Goal: Use online tool/utility: Utilize a website feature to perform a specific function

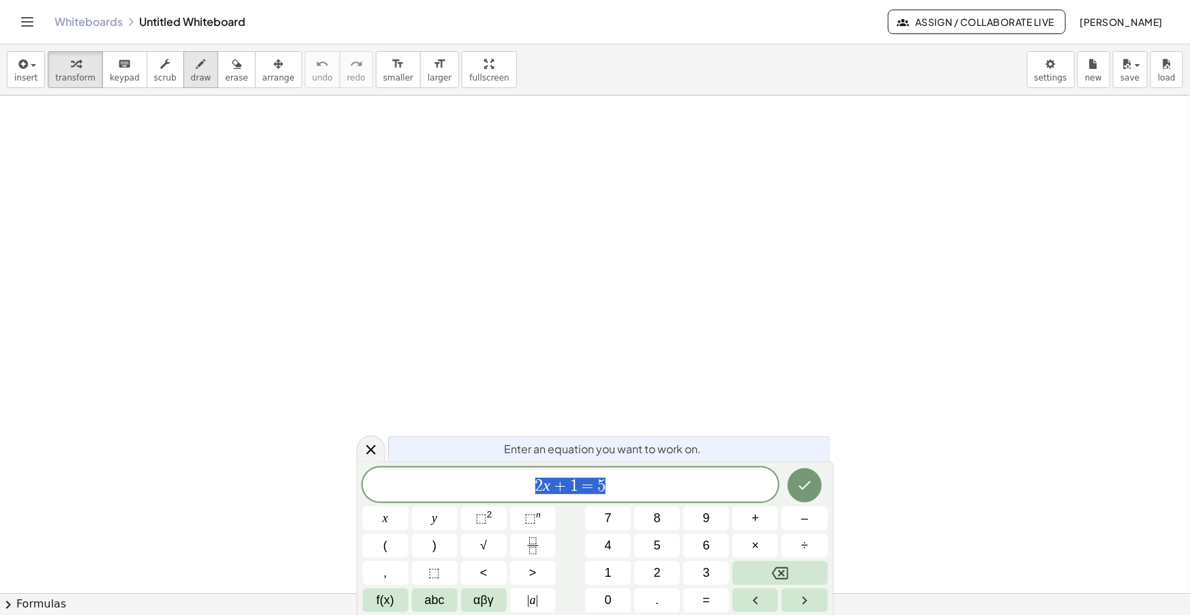
click at [196, 72] on icon "button" at bounding box center [201, 64] width 10 height 16
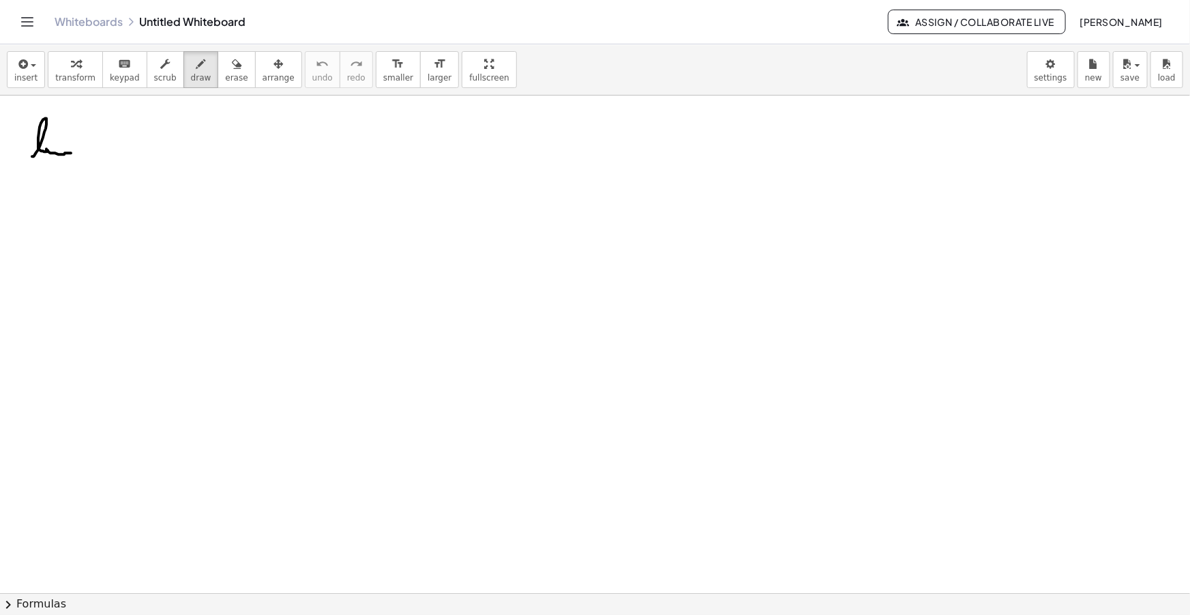
drag, startPoint x: 40, startPoint y: 145, endPoint x: 72, endPoint y: 153, distance: 33.1
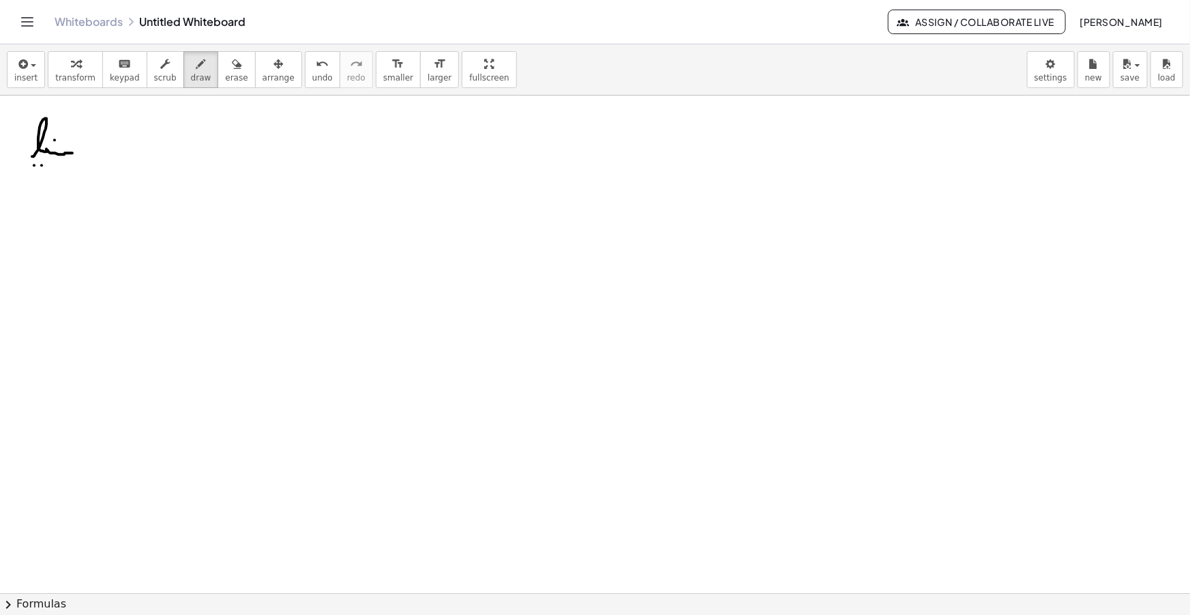
drag, startPoint x: 65, startPoint y: 158, endPoint x: 65, endPoint y: 166, distance: 8.9
drag, startPoint x: 59, startPoint y: 162, endPoint x: 70, endPoint y: 162, distance: 10.9
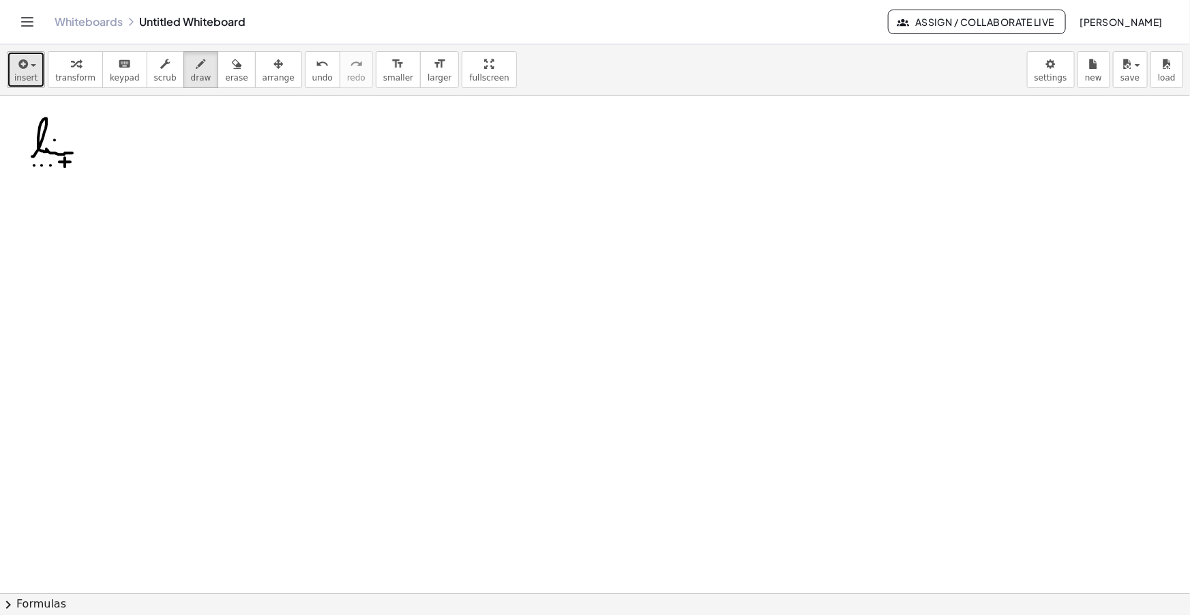
click at [16, 77] on span "insert" at bounding box center [25, 78] width 23 height 10
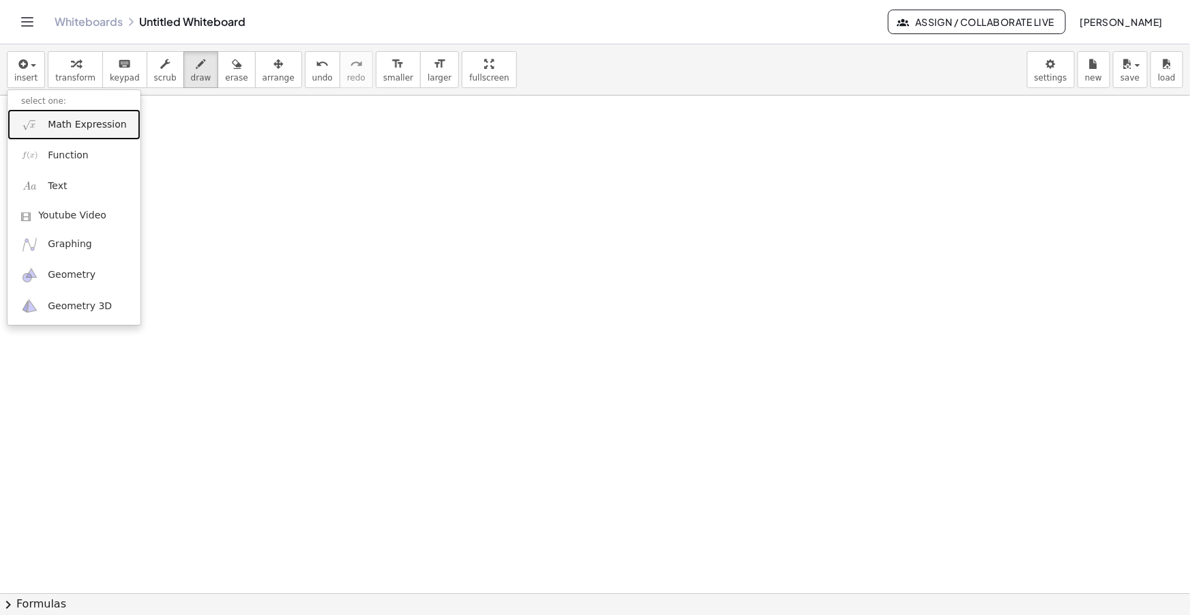
click at [49, 115] on link "Math Expression" at bounding box center [74, 124] width 133 height 31
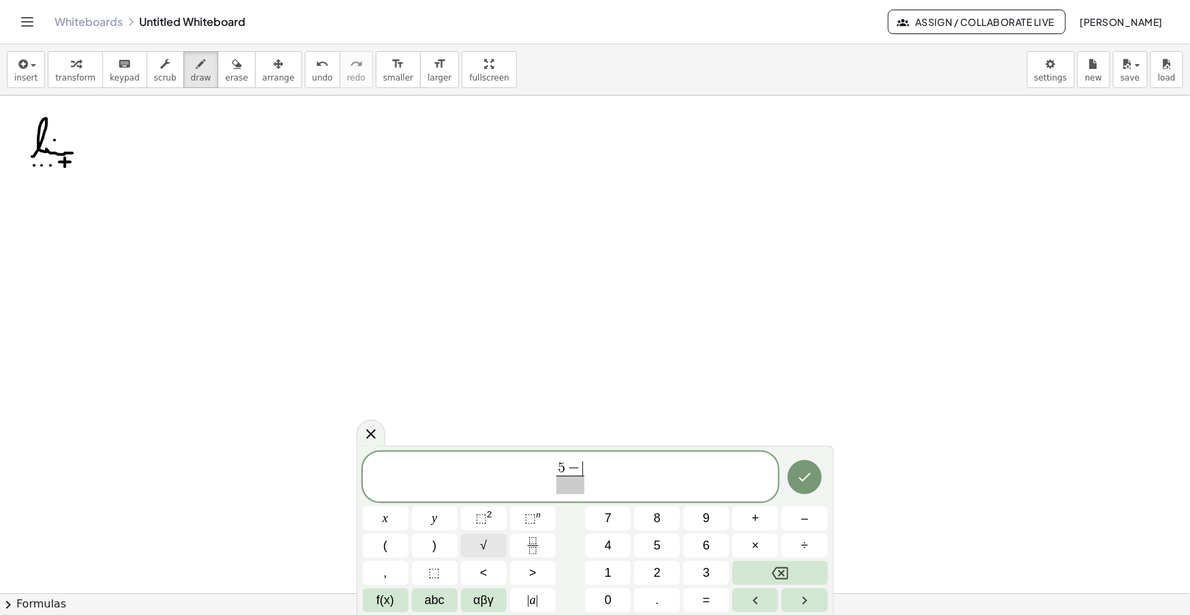
click at [480, 552] on span "√" at bounding box center [483, 545] width 7 height 18
click at [593, 485] on span at bounding box center [570, 484] width 53 height 18
click at [486, 550] on span "√" at bounding box center [483, 545] width 7 height 18
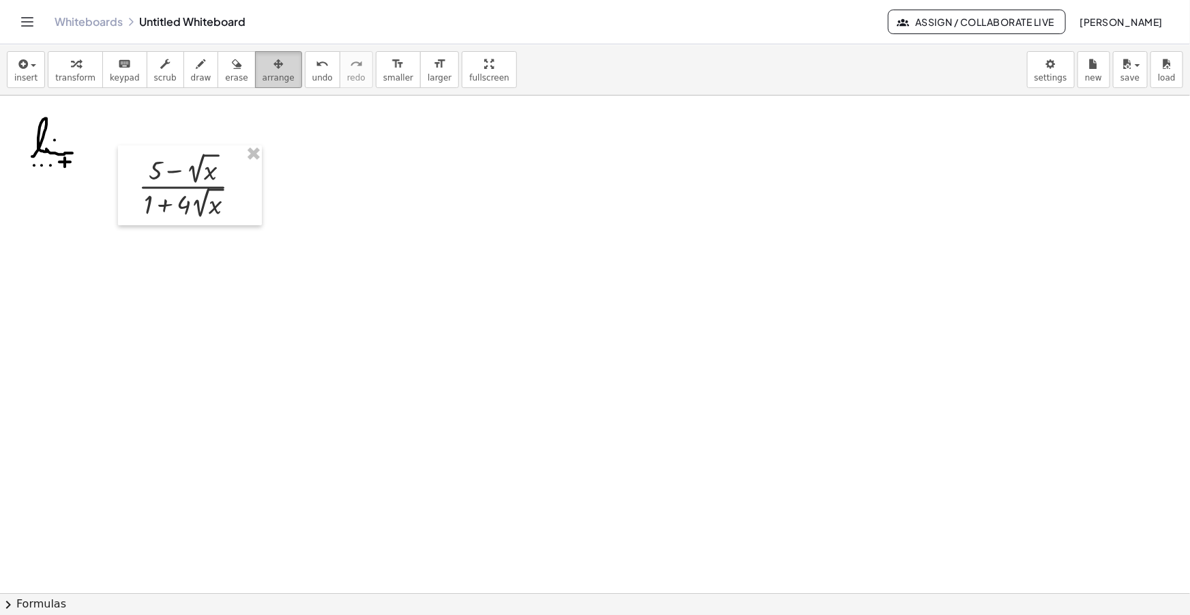
drag, startPoint x: 262, startPoint y: 69, endPoint x: 256, endPoint y: 80, distance: 12.5
click at [263, 69] on div "button" at bounding box center [279, 63] width 32 height 16
click at [383, 70] on div "format_size" at bounding box center [398, 63] width 30 height 16
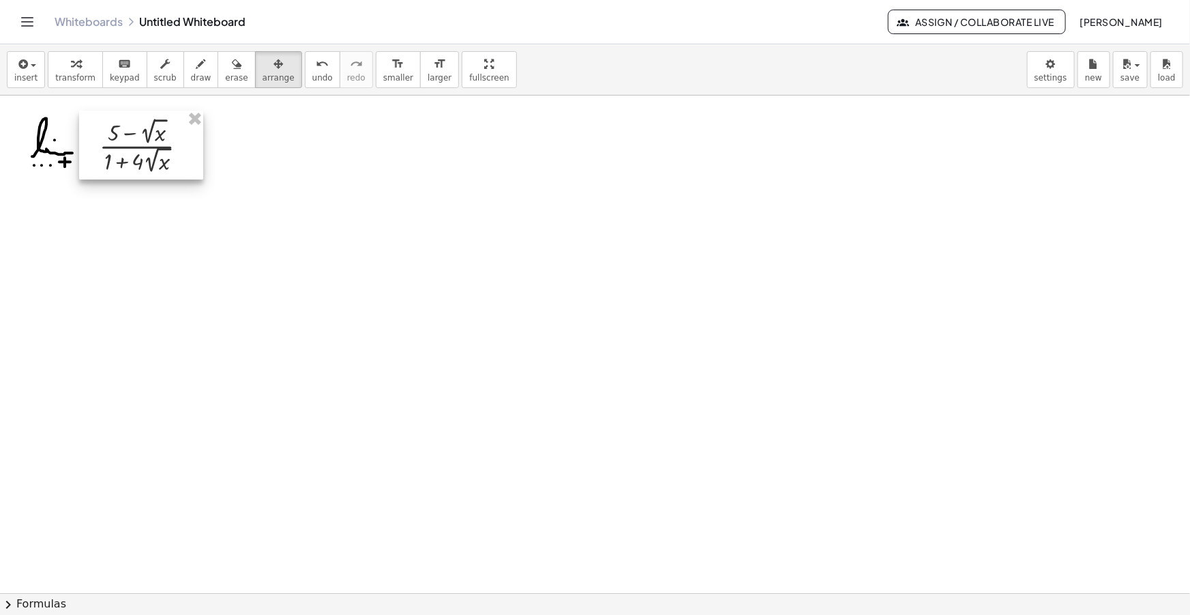
drag, startPoint x: 171, startPoint y: 196, endPoint x: 123, endPoint y: 156, distance: 63.0
click at [123, 156] on div at bounding box center [141, 144] width 124 height 69
click at [191, 70] on div "button" at bounding box center [201, 63] width 20 height 16
drag, startPoint x: 201, startPoint y: 145, endPoint x: 210, endPoint y: 145, distance: 8.9
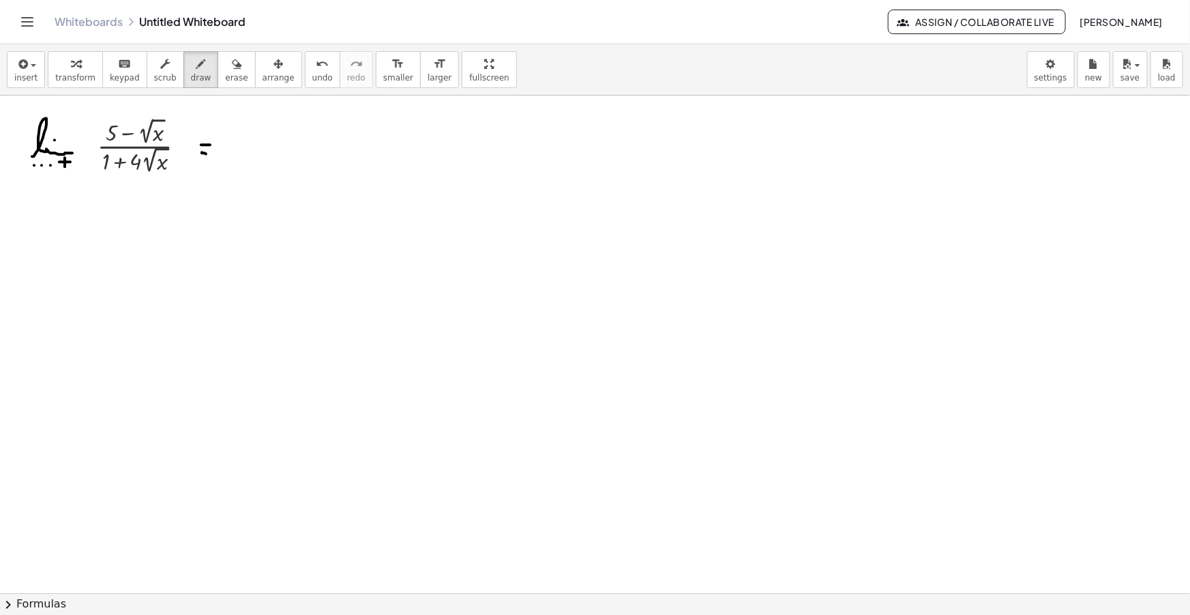
drag, startPoint x: 202, startPoint y: 152, endPoint x: 212, endPoint y: 153, distance: 10.3
drag, startPoint x: 229, startPoint y: 154, endPoint x: 273, endPoint y: 147, distance: 44.2
drag, startPoint x: 260, startPoint y: 133, endPoint x: 242, endPoint y: 158, distance: 30.8
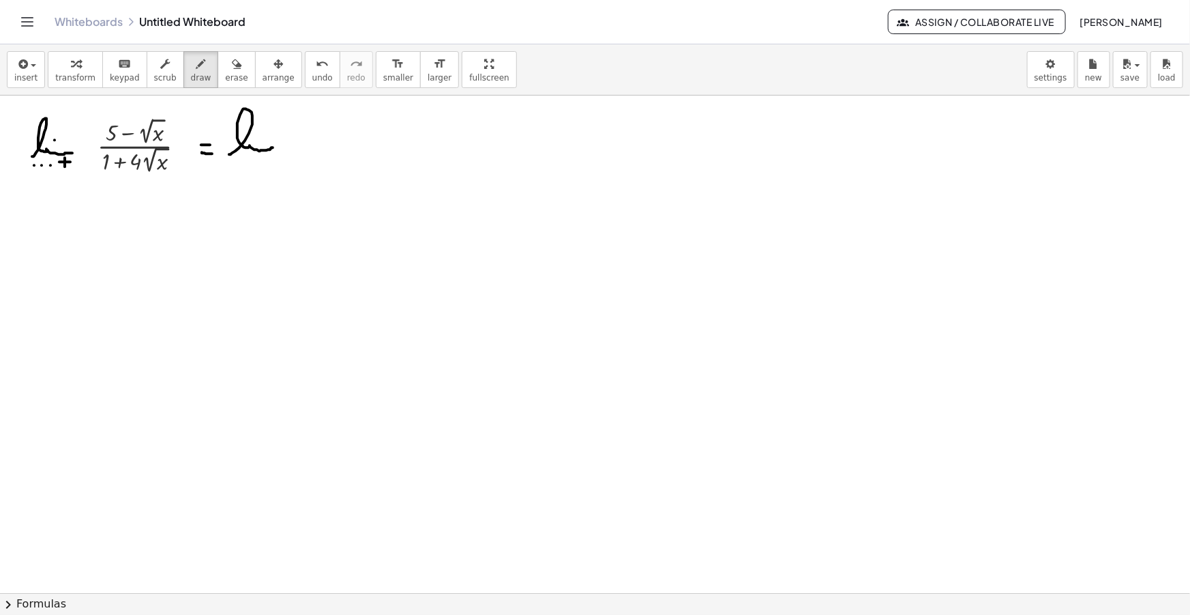
drag, startPoint x: 271, startPoint y: 159, endPoint x: 274, endPoint y: 166, distance: 7.1
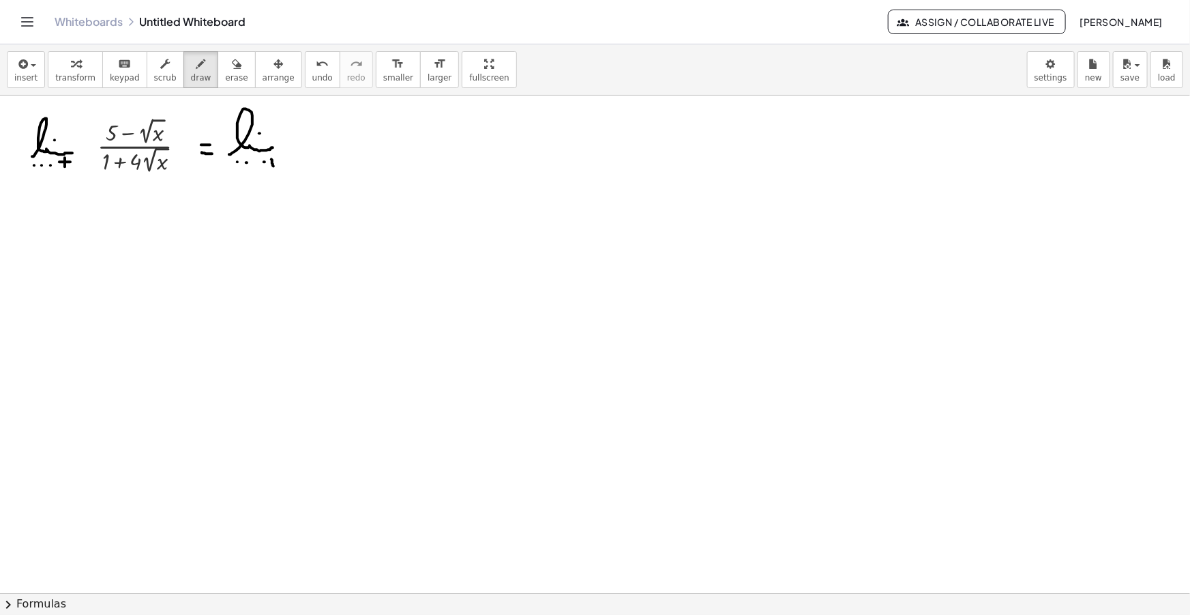
drag, startPoint x: 265, startPoint y: 158, endPoint x: 266, endPoint y: 168, distance: 11.0
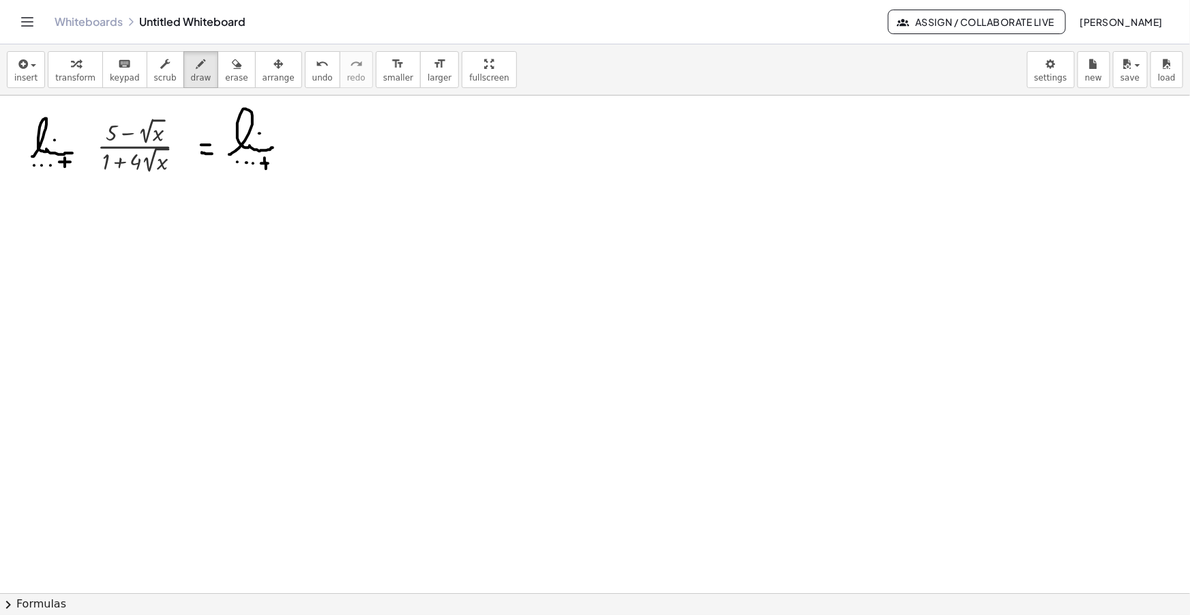
drag, startPoint x: 23, startPoint y: 62, endPoint x: 29, endPoint y: 70, distance: 9.7
click at [25, 62] on icon "button" at bounding box center [22, 64] width 12 height 16
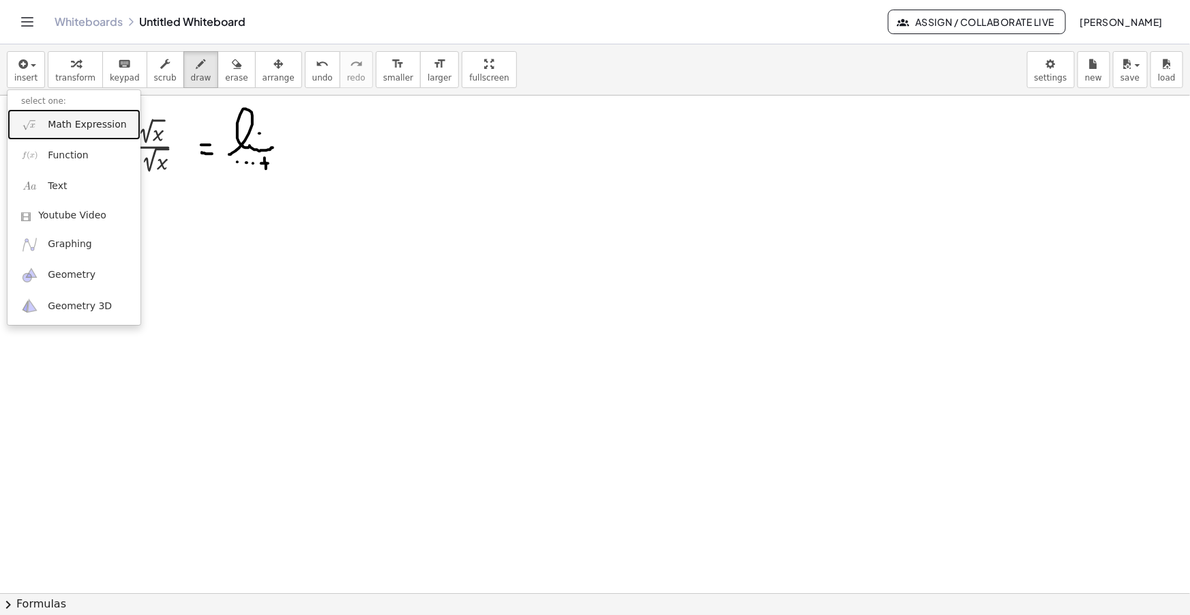
click at [87, 129] on span "Math Expression" at bounding box center [87, 125] width 78 height 14
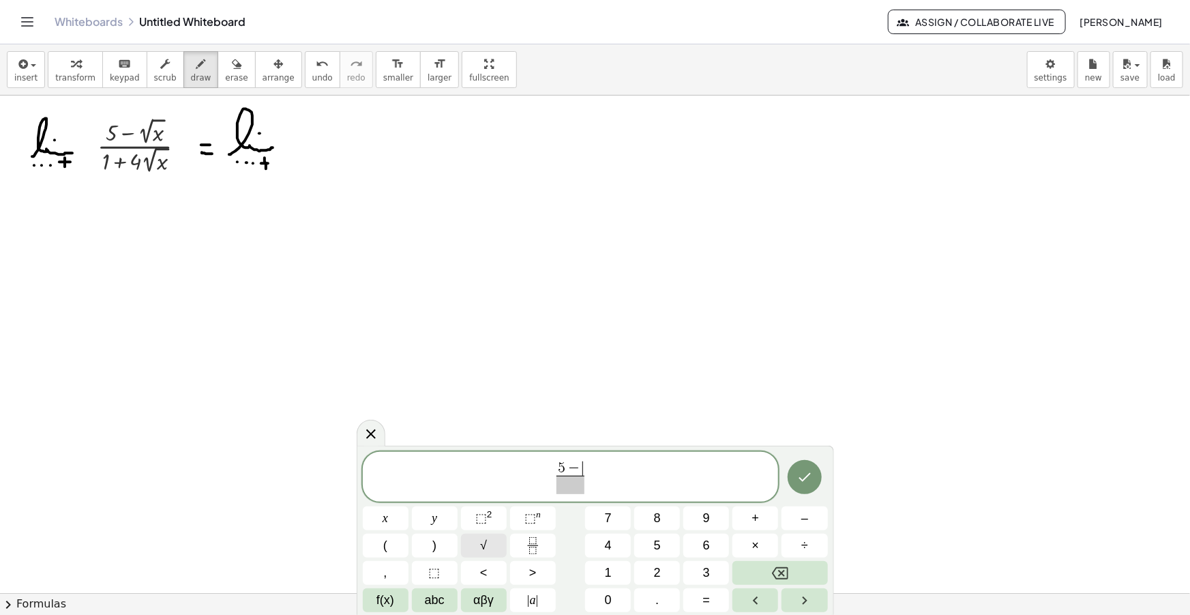
click at [479, 540] on button "√" at bounding box center [484, 545] width 46 height 24
click at [582, 484] on span at bounding box center [570, 484] width 53 height 18
click at [481, 543] on span "√" at bounding box center [483, 545] width 7 height 18
drag, startPoint x: 593, startPoint y: 464, endPoint x: 546, endPoint y: 465, distance: 47.1
drag, startPoint x: 619, startPoint y: 472, endPoint x: 637, endPoint y: 484, distance: 21.8
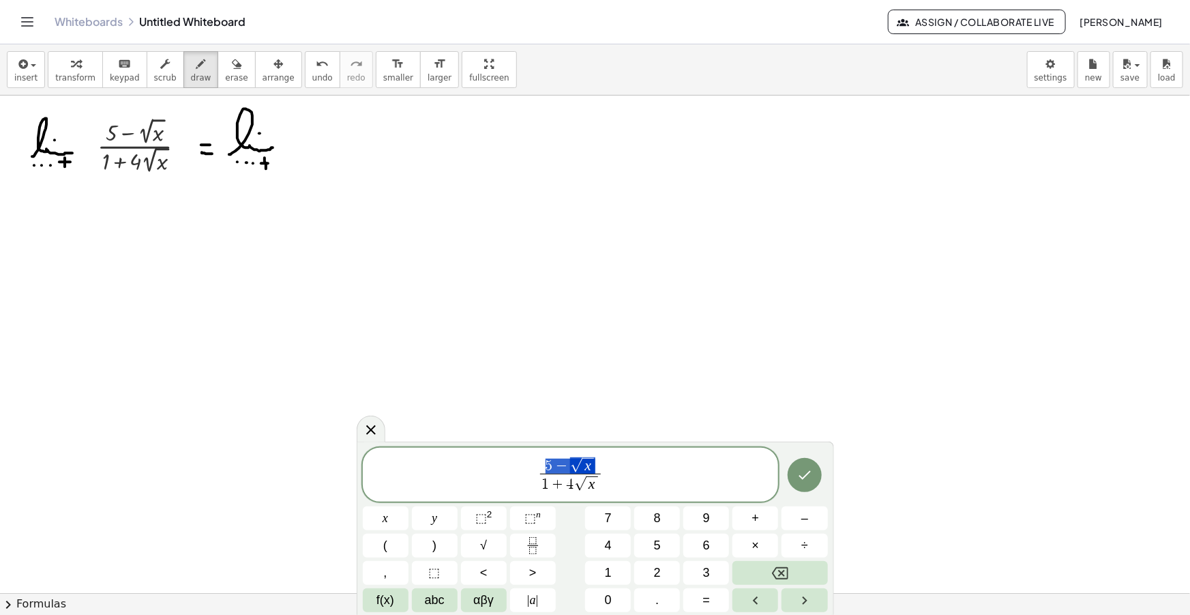
click at [619, 473] on span "5 − √ x 1 + 4 √ x ​" at bounding box center [571, 476] width 416 height 40
click at [602, 467] on span "−" at bounding box center [600, 466] width 18 height 15
drag, startPoint x: 628, startPoint y: 486, endPoint x: 503, endPoint y: 485, distance: 124.8
drag, startPoint x: 638, startPoint y: 477, endPoint x: 520, endPoint y: 471, distance: 117.5
click at [520, 471] on span "5 − √ x 1 + 4 √ x ​ · 5 + √ x 5 + √ x ​" at bounding box center [571, 476] width 416 height 40
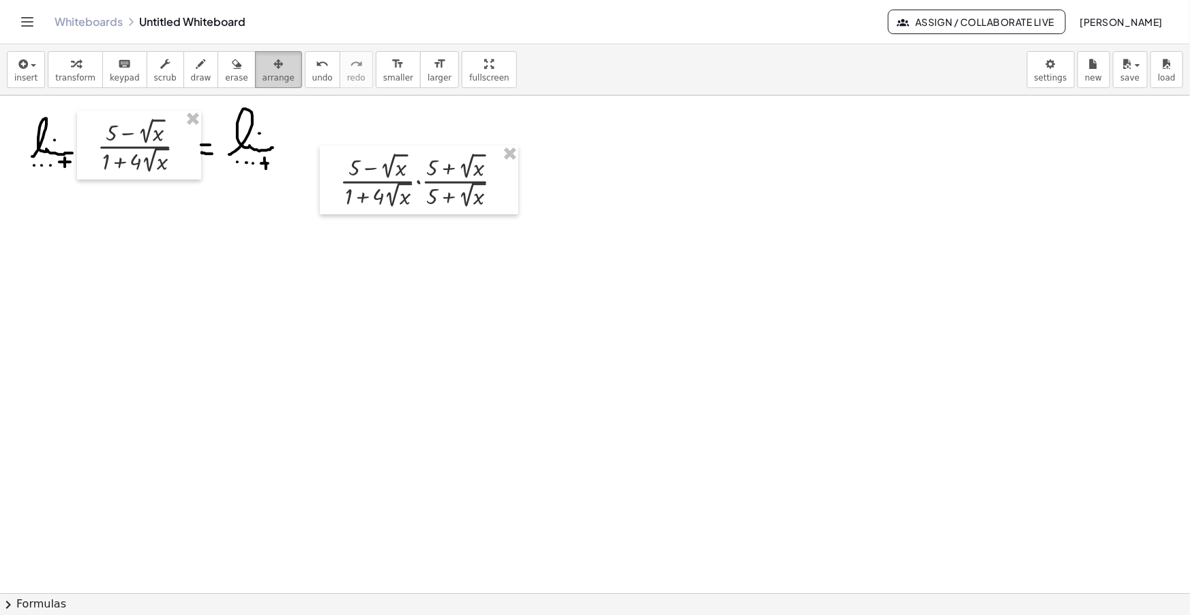
click at [274, 70] on icon "button" at bounding box center [279, 64] width 10 height 16
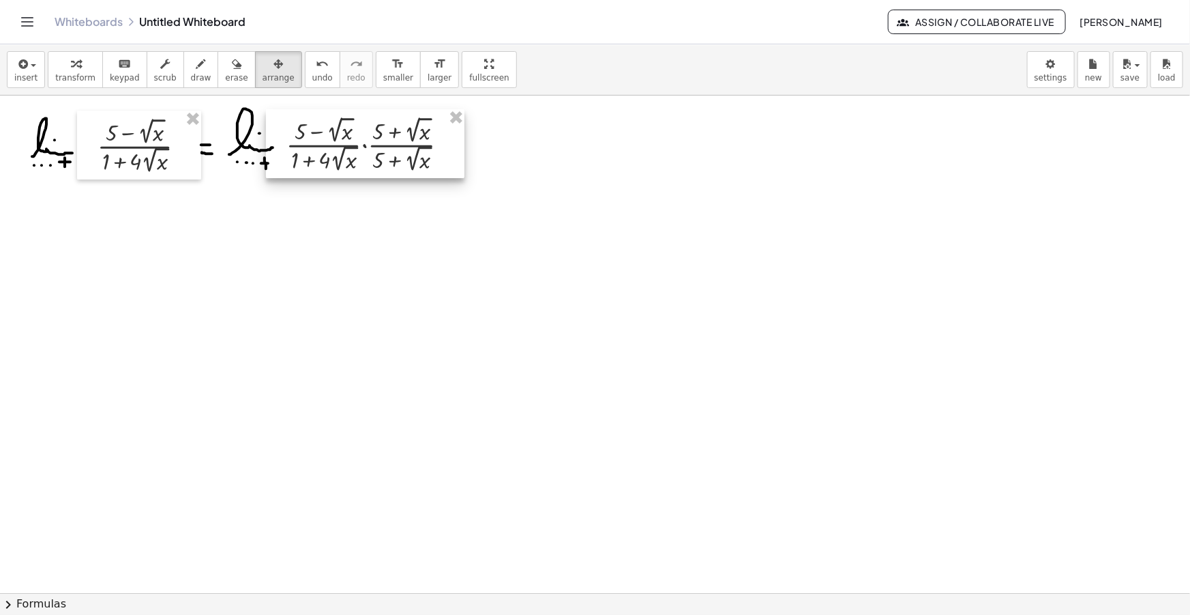
drag, startPoint x: 426, startPoint y: 184, endPoint x: 372, endPoint y: 148, distance: 64.9
click at [372, 148] on div at bounding box center [365, 143] width 198 height 69
click at [196, 68] on icon "button" at bounding box center [201, 64] width 10 height 16
drag, startPoint x: 451, startPoint y: 151, endPoint x: 460, endPoint y: 151, distance: 8.9
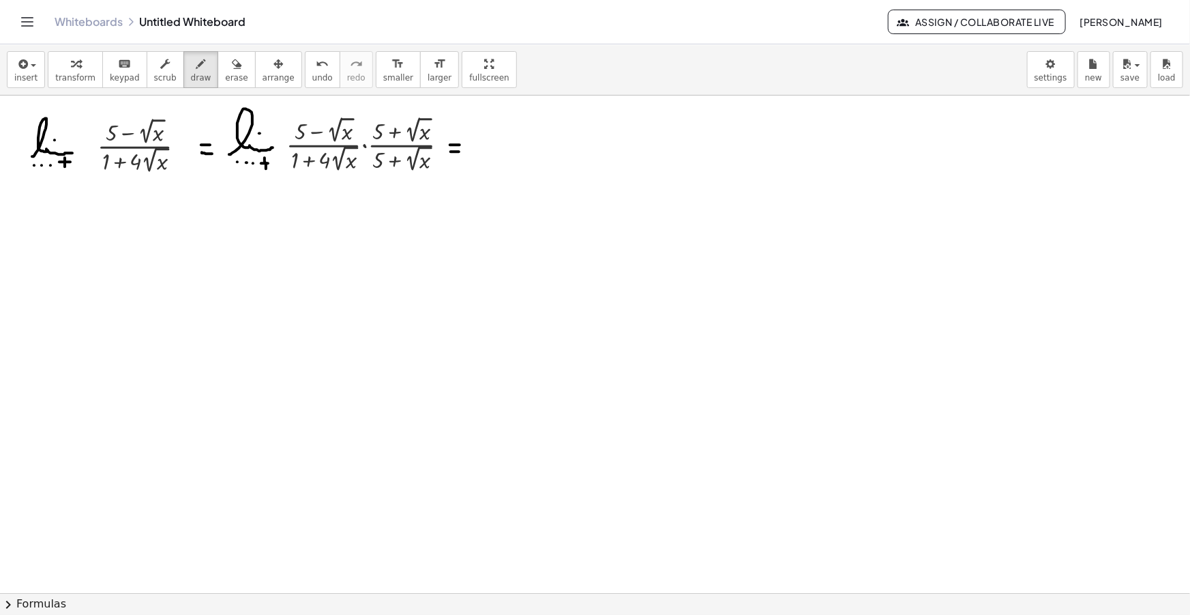
drag, startPoint x: 476, startPoint y: 155, endPoint x: 516, endPoint y: 155, distance: 40.2
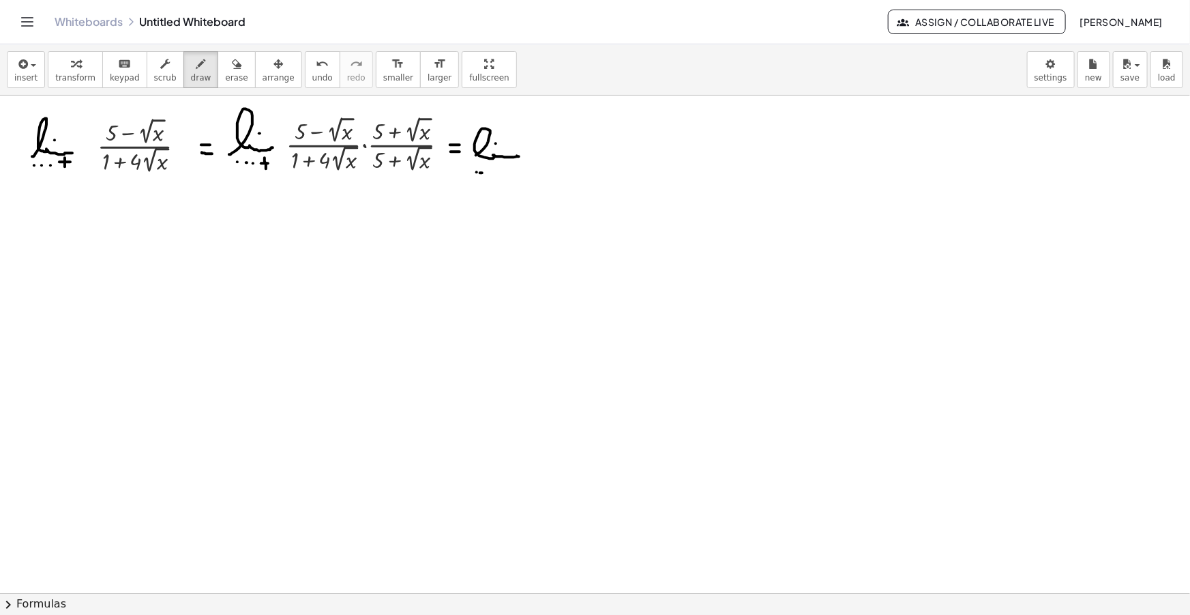
drag, startPoint x: 507, startPoint y: 164, endPoint x: 508, endPoint y: 177, distance: 13.0
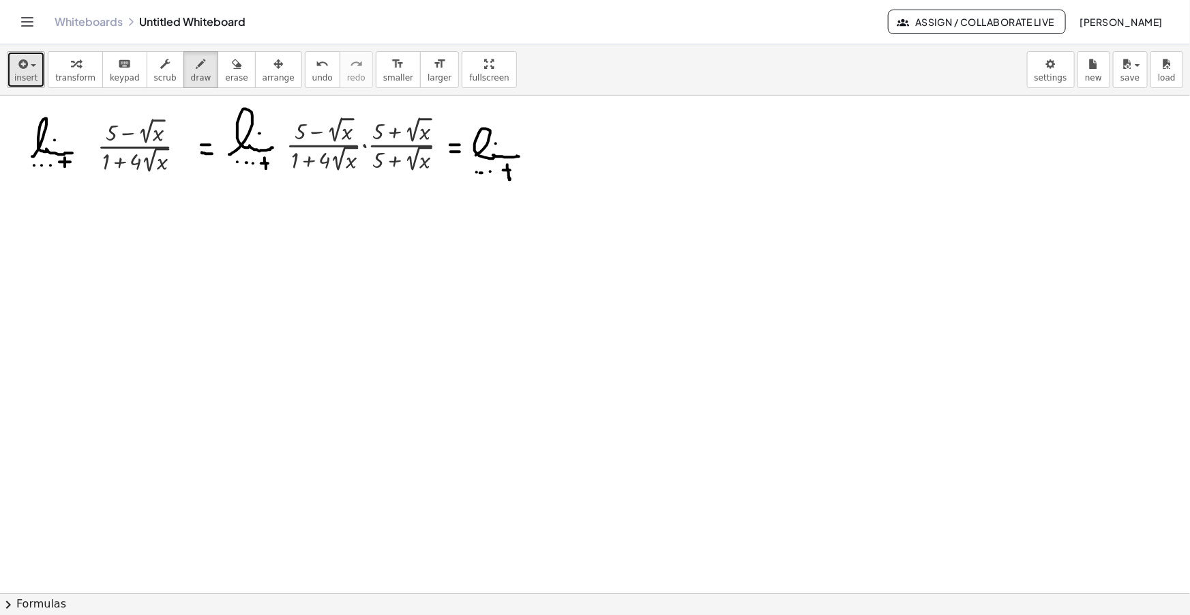
click at [23, 70] on icon "button" at bounding box center [22, 64] width 12 height 16
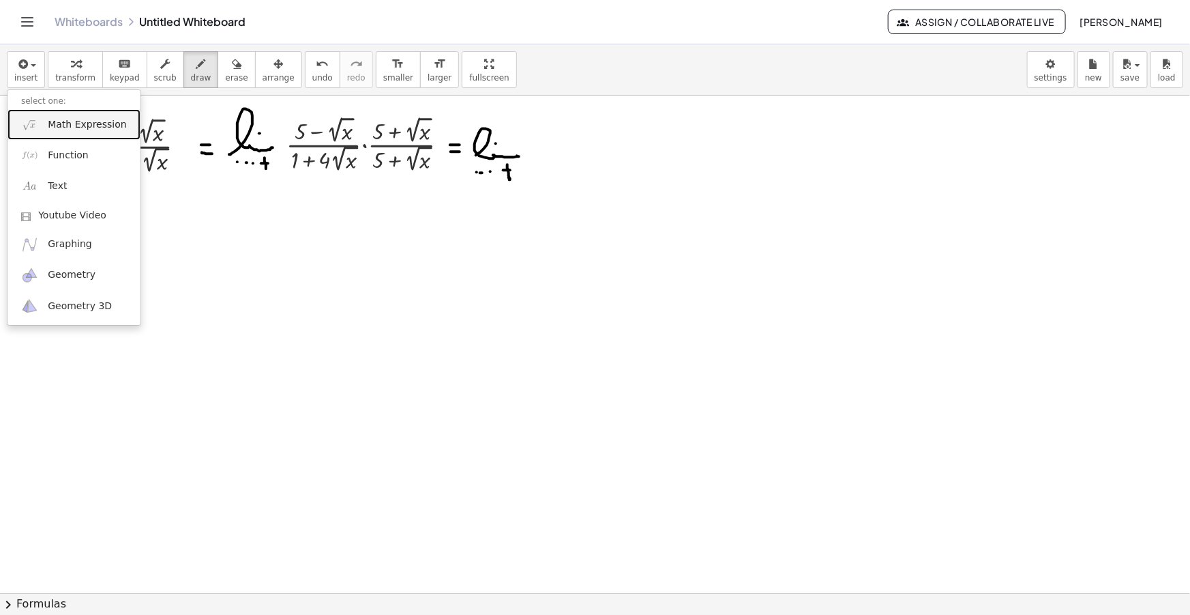
click at [83, 123] on span "Math Expression" at bounding box center [87, 125] width 78 height 14
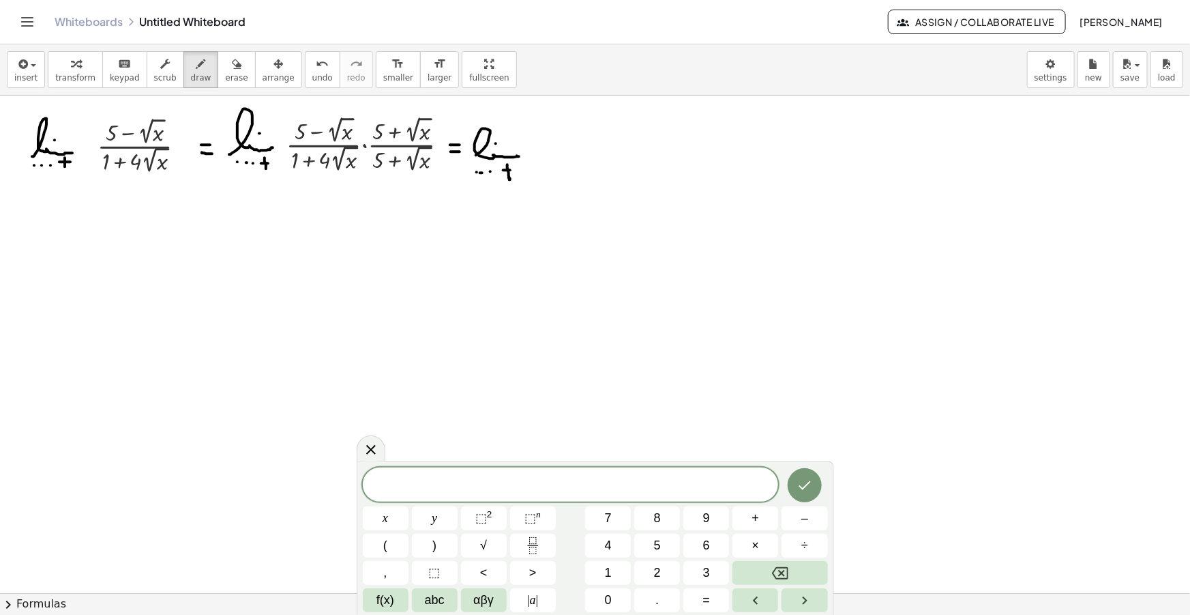
click at [603, 481] on span "​" at bounding box center [571, 485] width 416 height 19
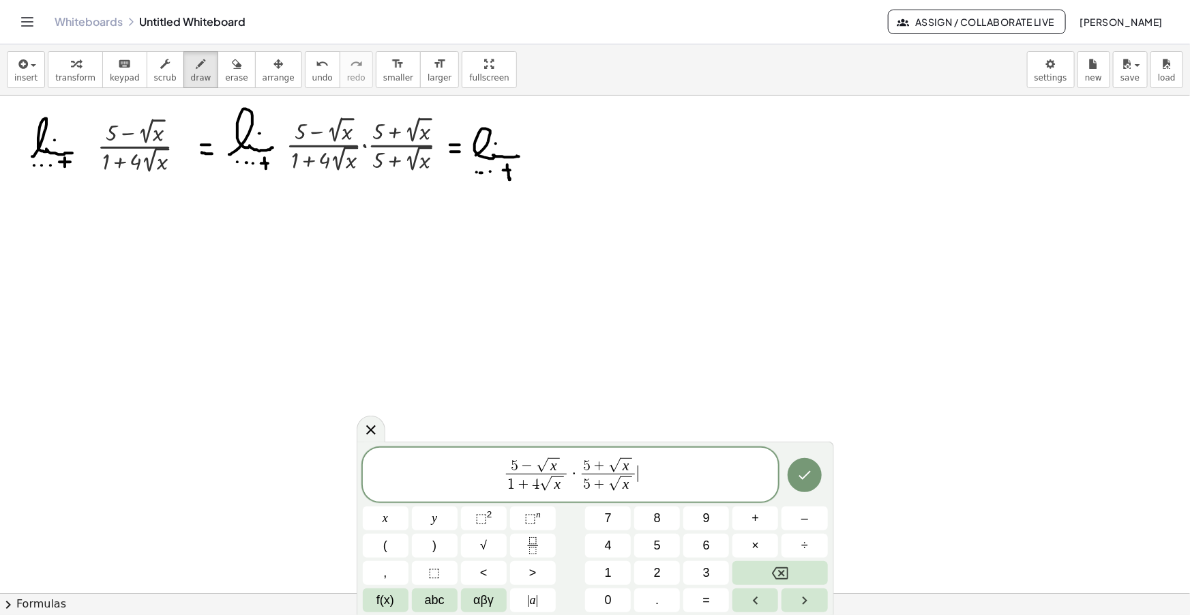
click at [576, 476] on span "·" at bounding box center [575, 473] width 10 height 16
drag, startPoint x: 625, startPoint y: 488, endPoint x: 525, endPoint y: 490, distance: 100.3
drag, startPoint x: 623, startPoint y: 484, endPoint x: 583, endPoint y: 488, distance: 41.1
click at [567, 490] on span "x ​" at bounding box center [563, 484] width 12 height 16
drag, startPoint x: 643, startPoint y: 477, endPoint x: 603, endPoint y: 464, distance: 41.8
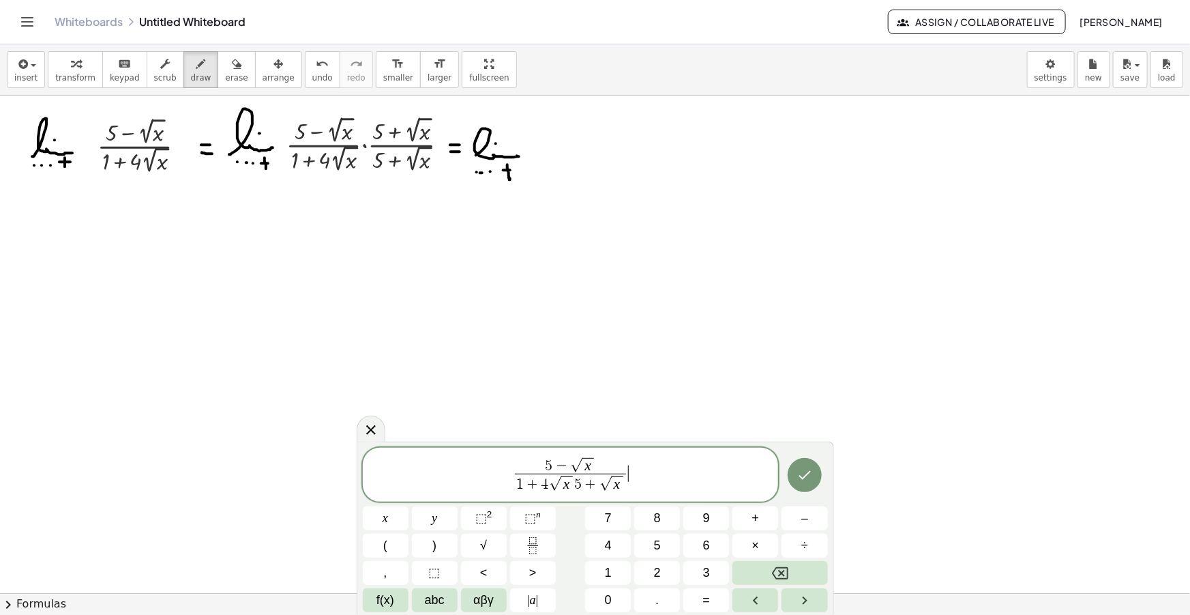
click at [613, 467] on span "5 − √ x" at bounding box center [570, 465] width 111 height 17
click at [554, 463] on span "−" at bounding box center [562, 466] width 18 height 15
click at [587, 465] on span "x" at bounding box center [593, 466] width 12 height 16
click at [31, 56] on div "button" at bounding box center [25, 63] width 23 height 16
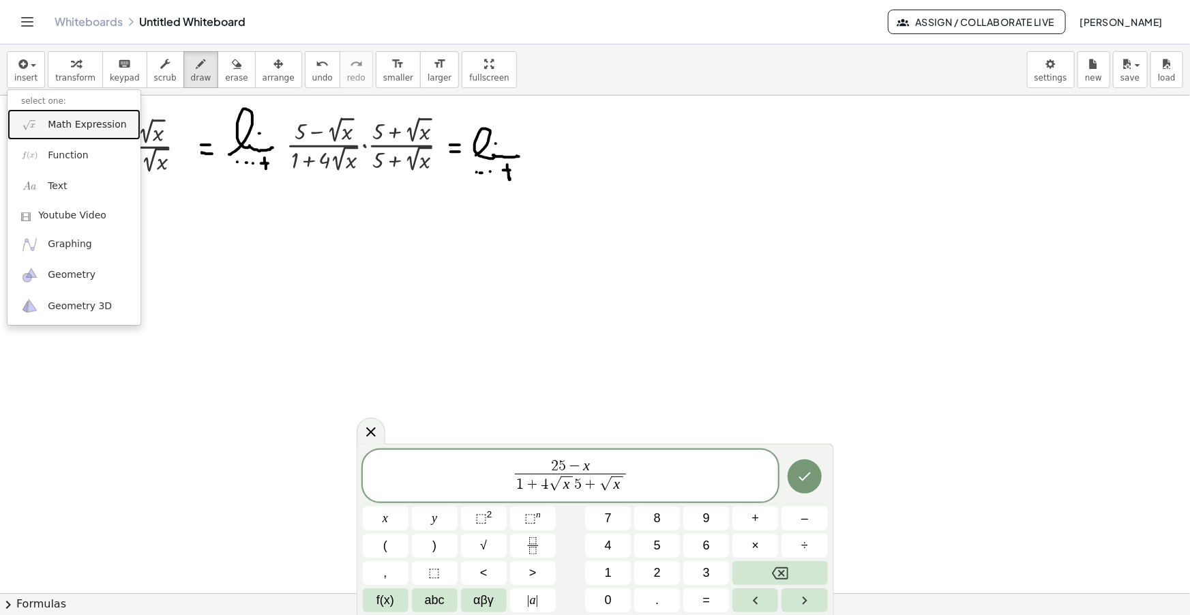
drag, startPoint x: 75, startPoint y: 116, endPoint x: 95, endPoint y: 131, distance: 24.8
click at [76, 116] on link "Math Expression" at bounding box center [74, 124] width 133 height 31
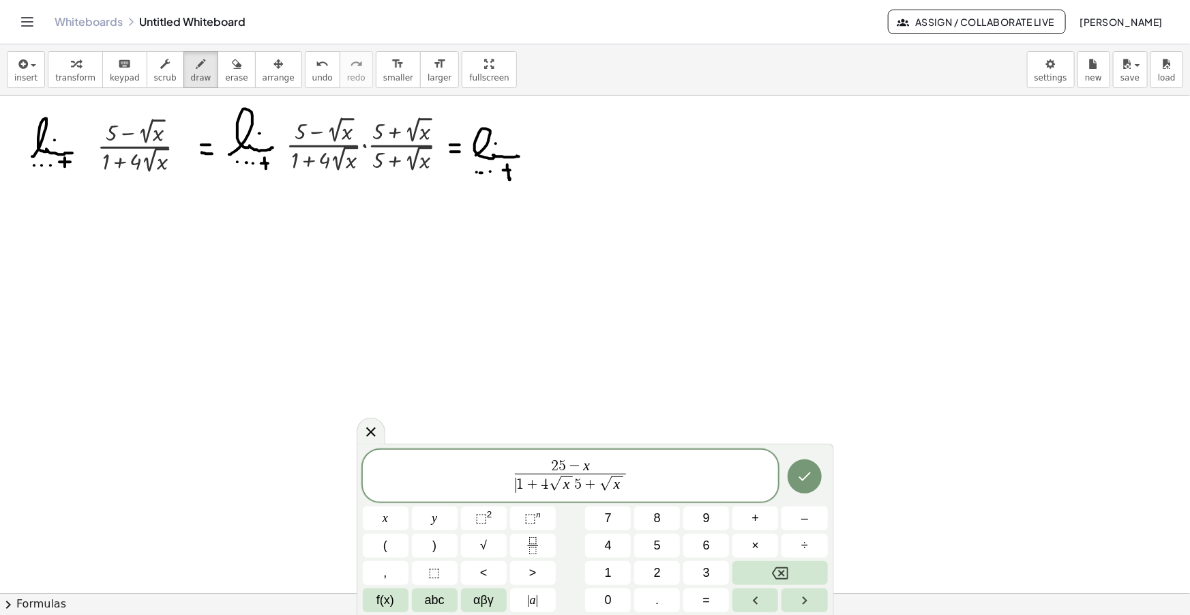
click at [519, 483] on span "1" at bounding box center [520, 484] width 8 height 15
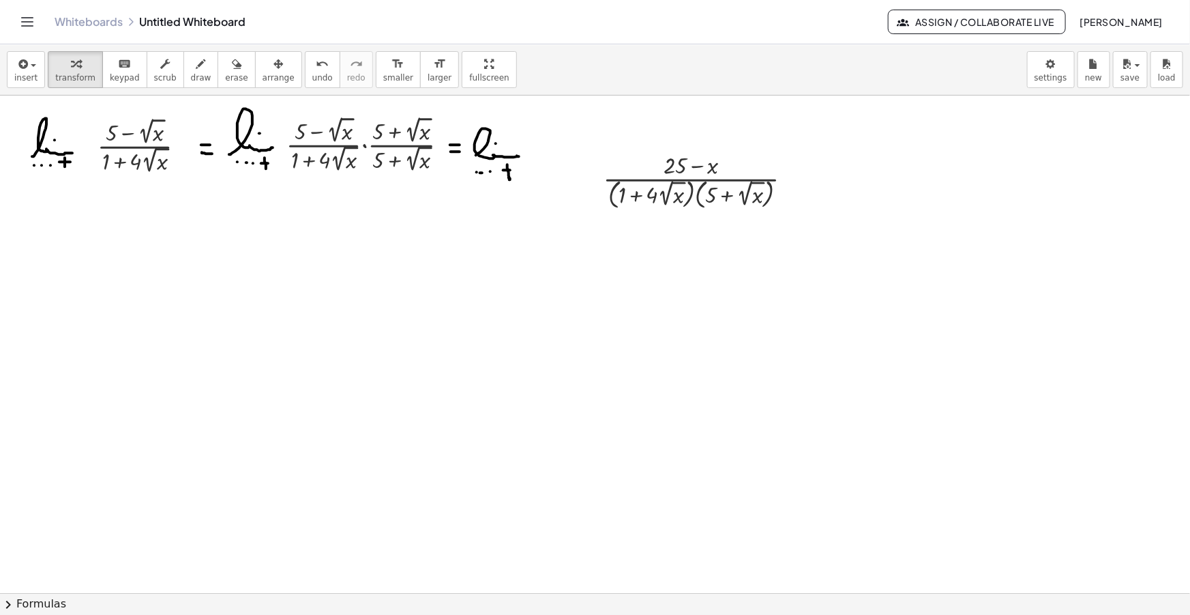
click at [267, 48] on div "insert select one: Math Expression Function Text Youtube Video Graphing Geometr…" at bounding box center [595, 69] width 1190 height 51
click at [267, 55] on div "button" at bounding box center [279, 63] width 32 height 16
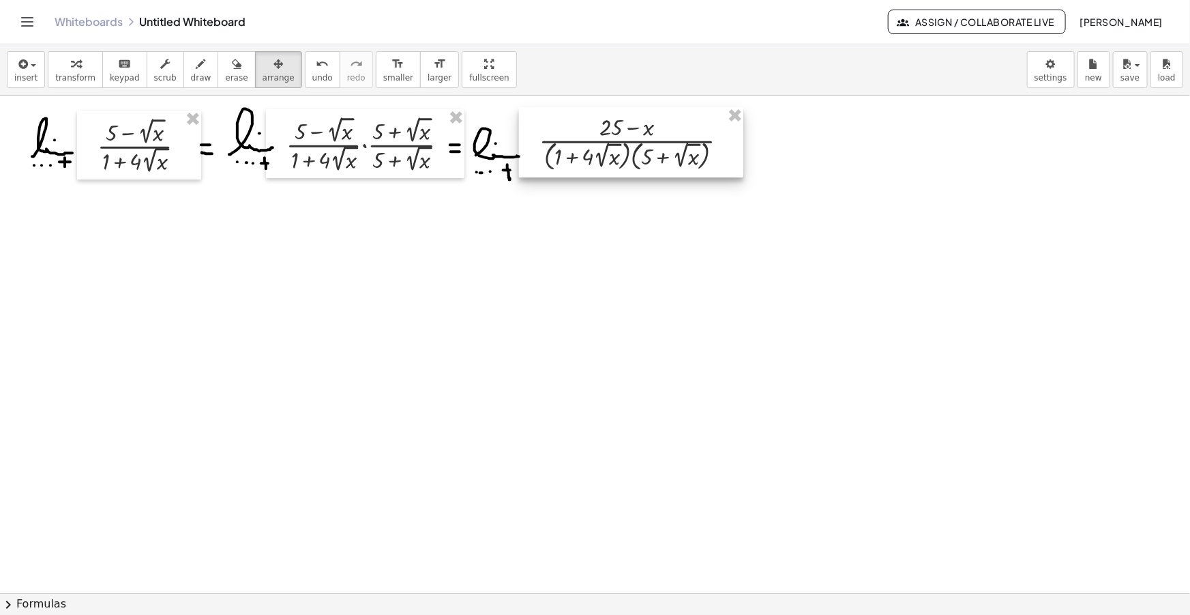
drag, startPoint x: 634, startPoint y: 192, endPoint x: 570, endPoint y: 153, distance: 74.6
click at [570, 153] on div at bounding box center [631, 142] width 224 height 70
click at [183, 67] on button "draw" at bounding box center [200, 69] width 35 height 37
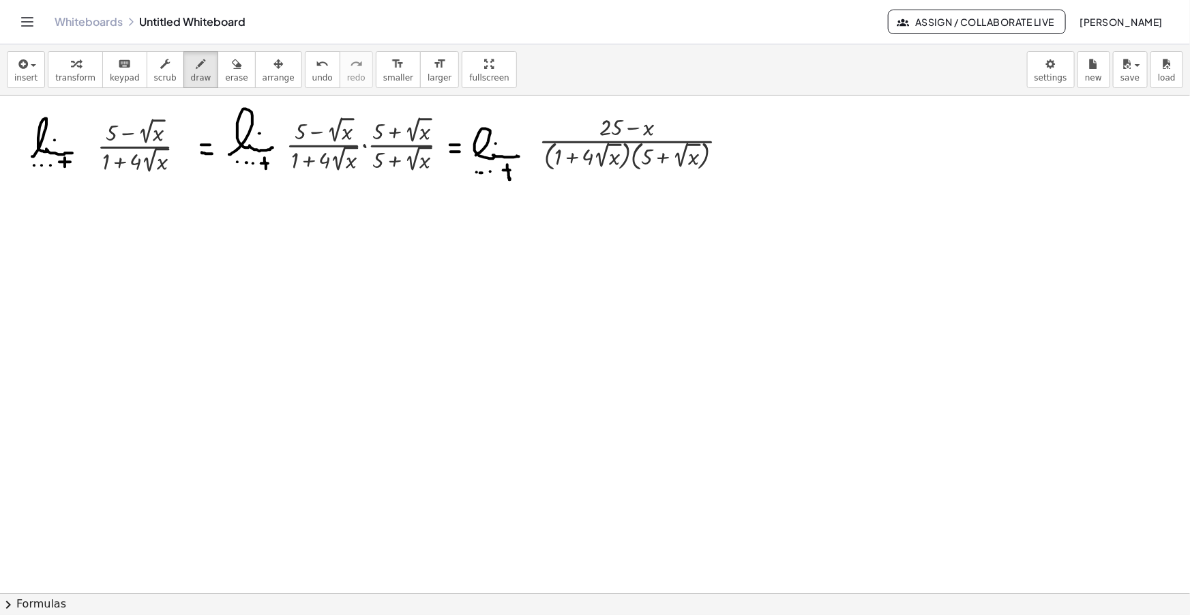
drag, startPoint x: 728, startPoint y: 138, endPoint x: 739, endPoint y: 138, distance: 10.9
drag, startPoint x: 728, startPoint y: 147, endPoint x: 737, endPoint y: 147, distance: 8.9
drag, startPoint x: 13, startPoint y: 231, endPoint x: 20, endPoint y: 232, distance: 7.6
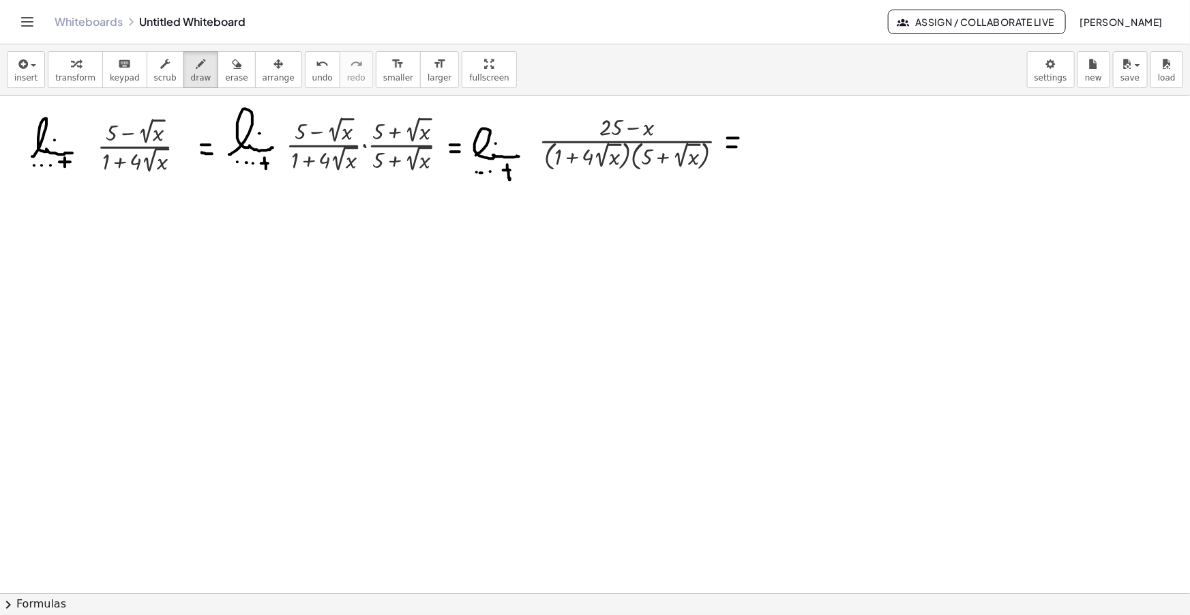
drag, startPoint x: 14, startPoint y: 238, endPoint x: 20, endPoint y: 239, distance: 6.9
drag, startPoint x: 35, startPoint y: 241, endPoint x: 83, endPoint y: 238, distance: 47.8
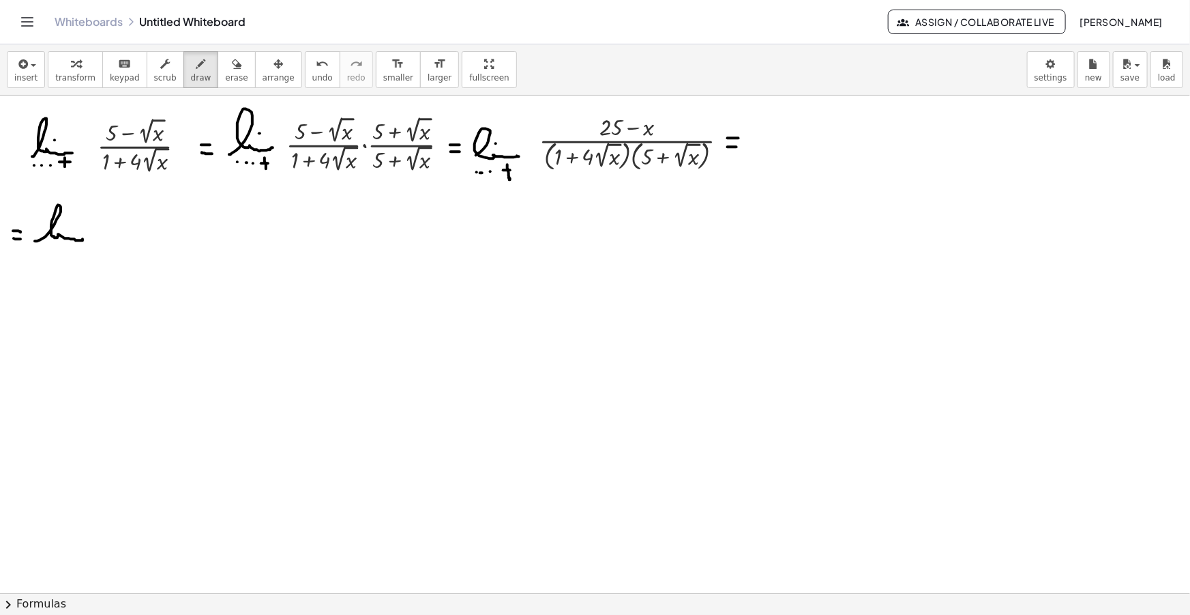
drag, startPoint x: 63, startPoint y: 246, endPoint x: 61, endPoint y: 254, distance: 7.8
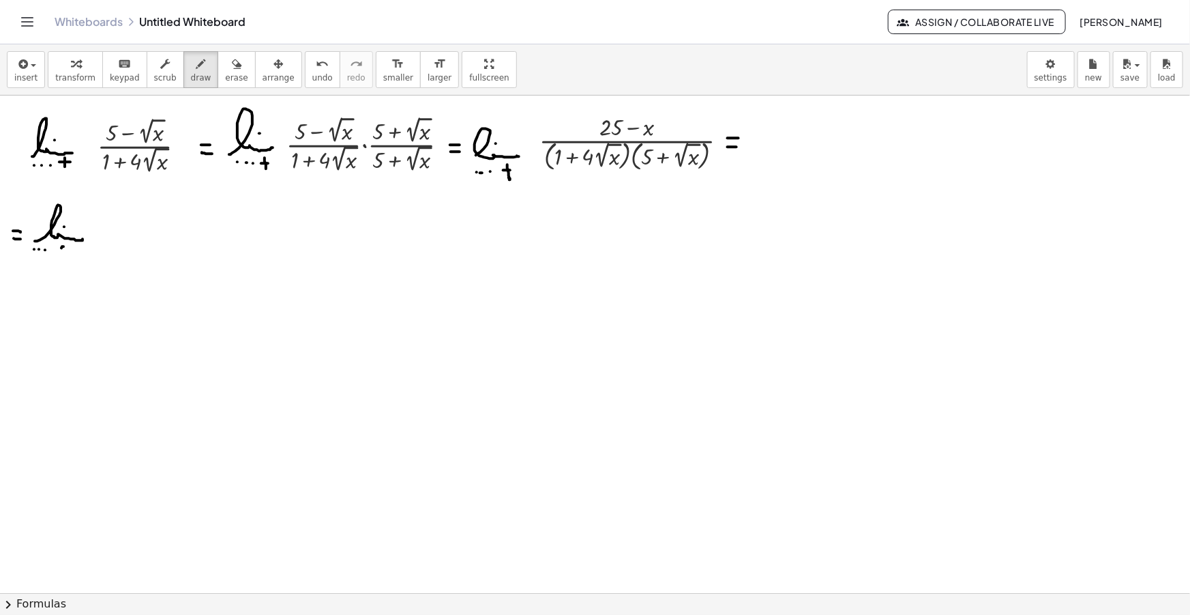
click at [16, 68] on icon "button" at bounding box center [22, 64] width 12 height 16
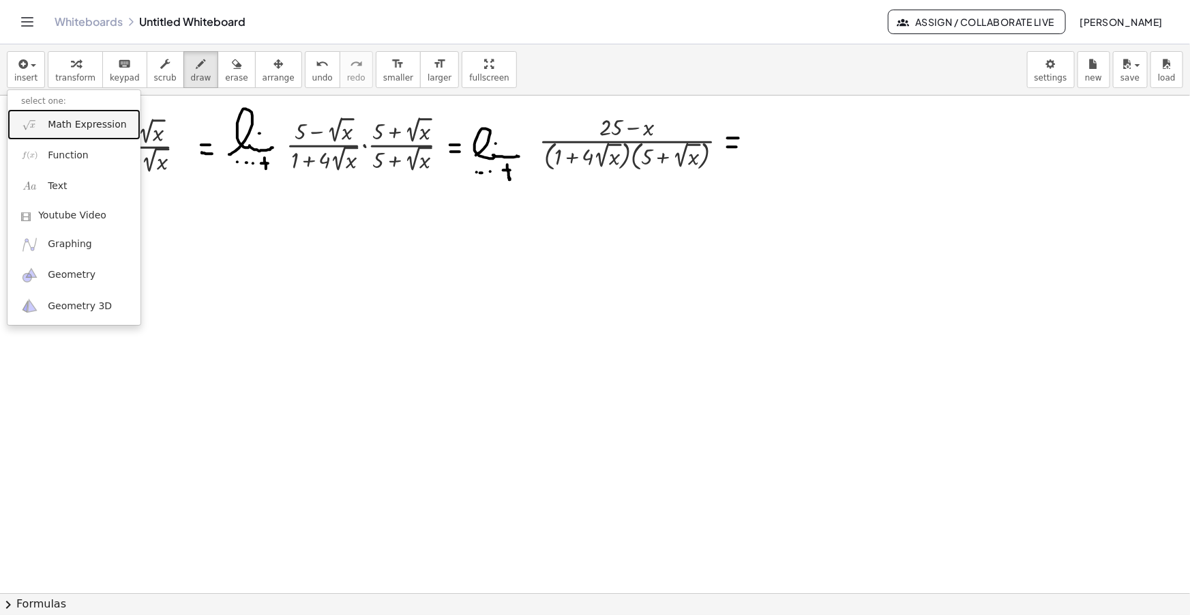
click at [59, 126] on span "Math Expression" at bounding box center [87, 125] width 78 height 14
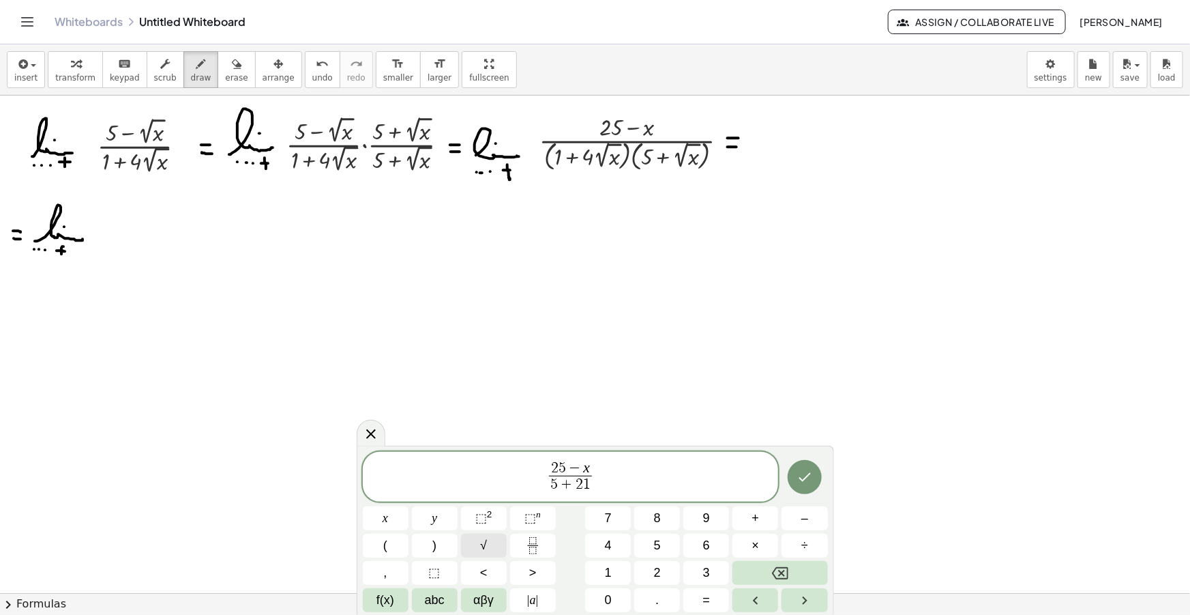
click at [473, 544] on button "√" at bounding box center [484, 545] width 46 height 24
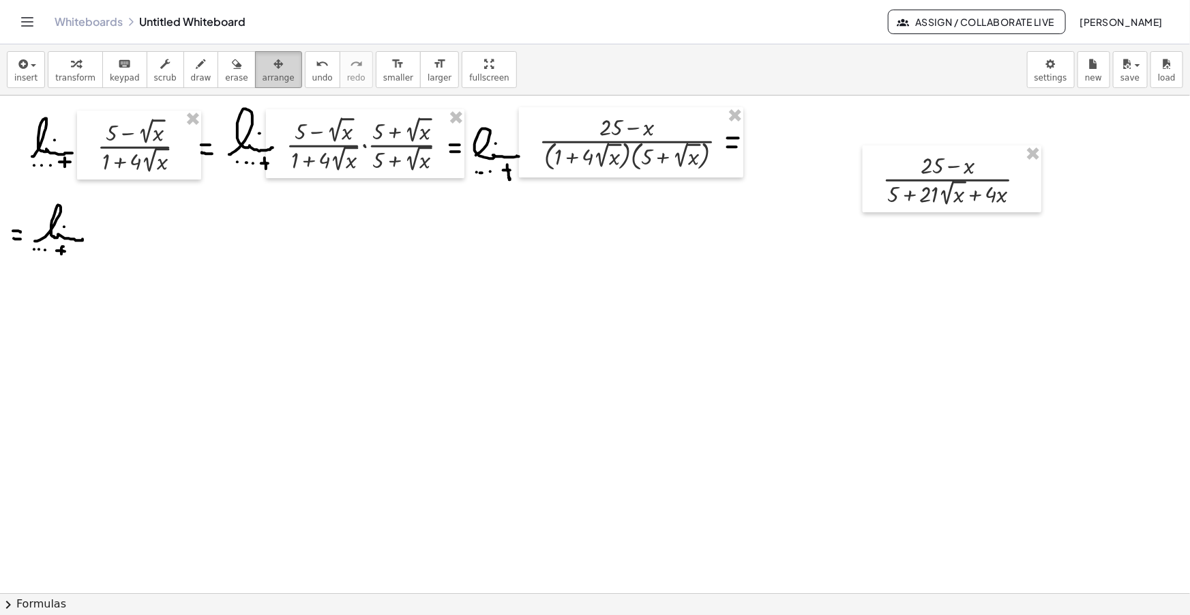
click at [265, 68] on div "button" at bounding box center [279, 63] width 32 height 16
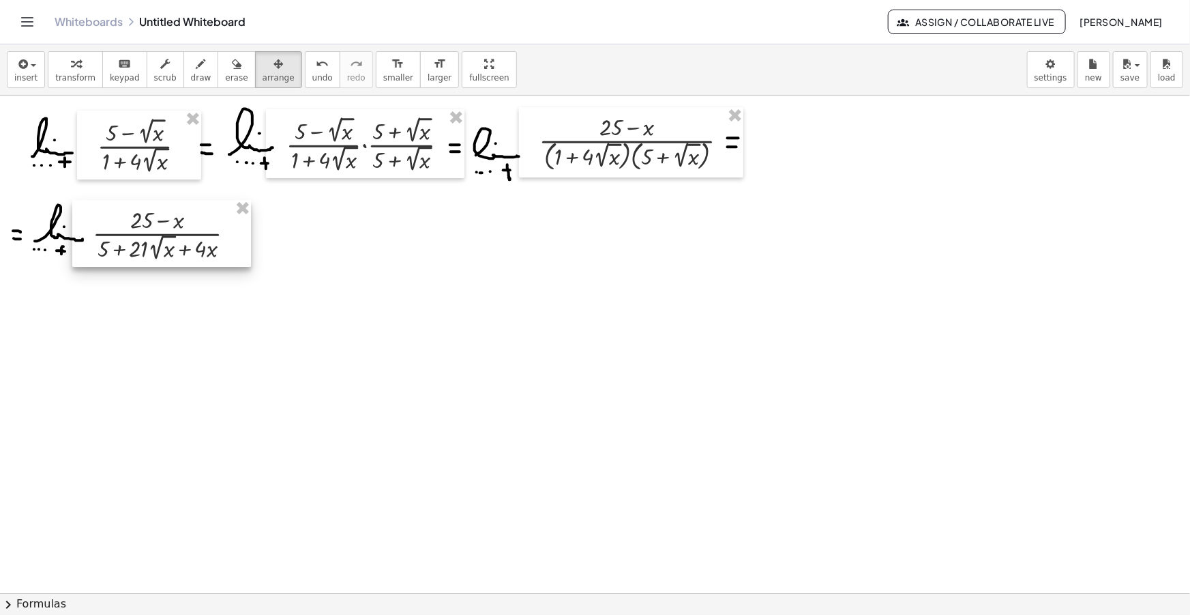
drag, startPoint x: 917, startPoint y: 182, endPoint x: 127, endPoint y: 237, distance: 792.4
click at [127, 237] on div at bounding box center [161, 234] width 179 height 68
click at [191, 70] on div "button" at bounding box center [201, 63] width 20 height 16
